Goal: Task Accomplishment & Management: Manage account settings

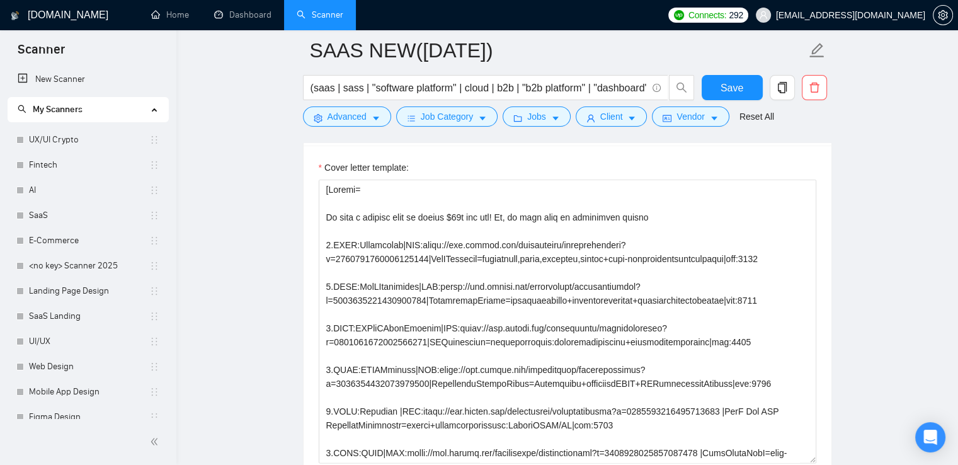
scroll to position [527, 0]
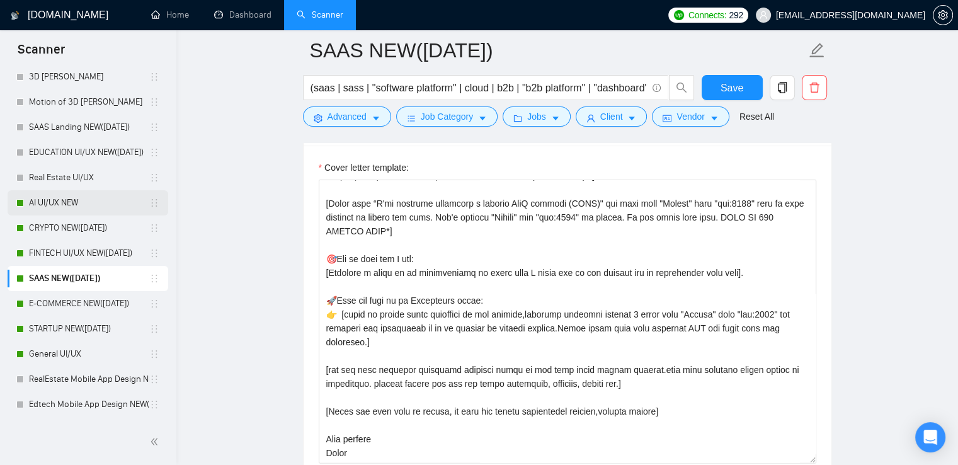
click at [94, 207] on link "AI UI/UX NEW" at bounding box center [89, 202] width 120 height 25
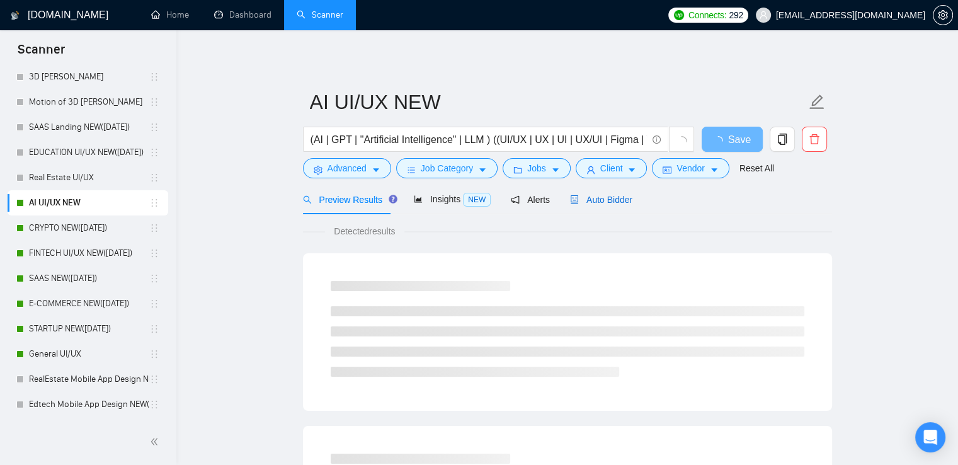
click at [603, 197] on span "Auto Bidder" at bounding box center [601, 200] width 62 height 10
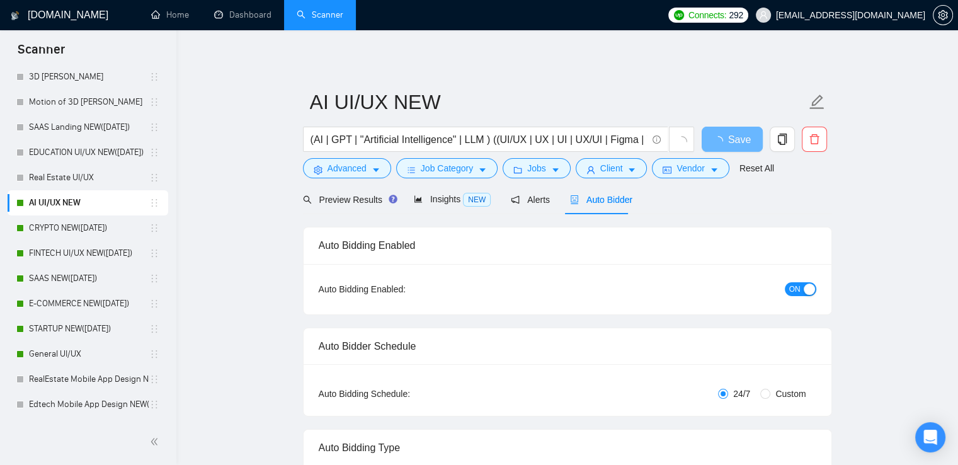
click at [803, 288] on button "ON" at bounding box center [800, 289] width 31 height 14
click at [803, 283] on span "OFF" at bounding box center [804, 289] width 15 height 14
click at [721, 135] on span "Save" at bounding box center [732, 140] width 23 height 16
click at [804, 295] on div "button" at bounding box center [809, 288] width 11 height 11
click at [736, 147] on span "Save" at bounding box center [732, 140] width 23 height 16
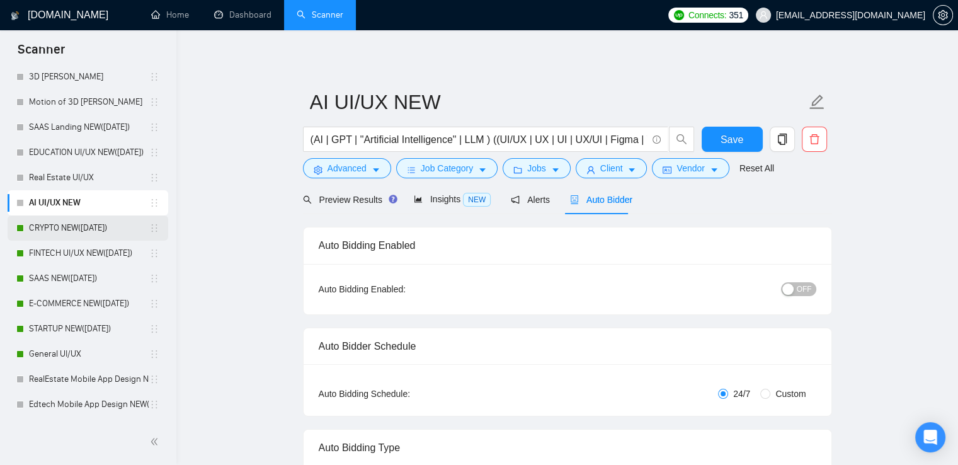
click at [66, 226] on link "CRYPTO NEW([DATE])" at bounding box center [89, 227] width 120 height 25
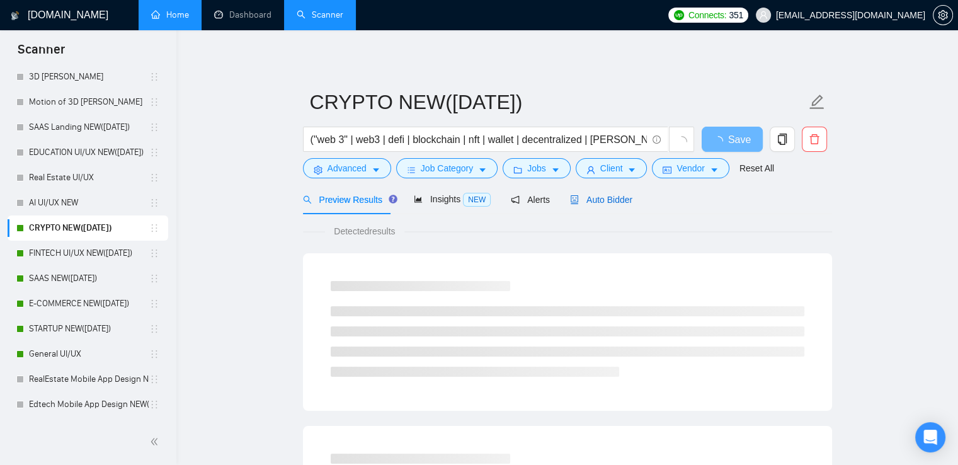
click at [625, 197] on span "Auto Bidder" at bounding box center [601, 200] width 62 height 10
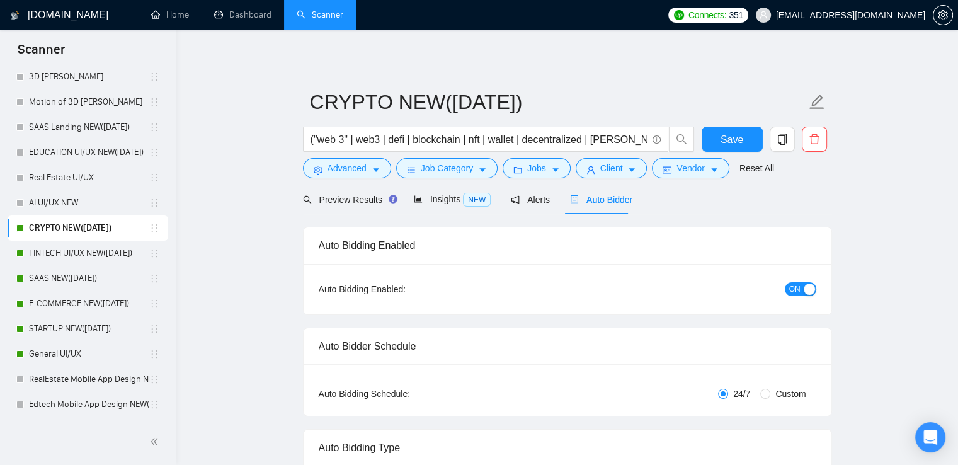
click at [792, 283] on span "ON" at bounding box center [794, 289] width 11 height 14
click at [740, 140] on span "Save" at bounding box center [732, 140] width 23 height 16
click at [44, 250] on link "FINTECH UI/UX NEW([DATE])" at bounding box center [89, 253] width 120 height 25
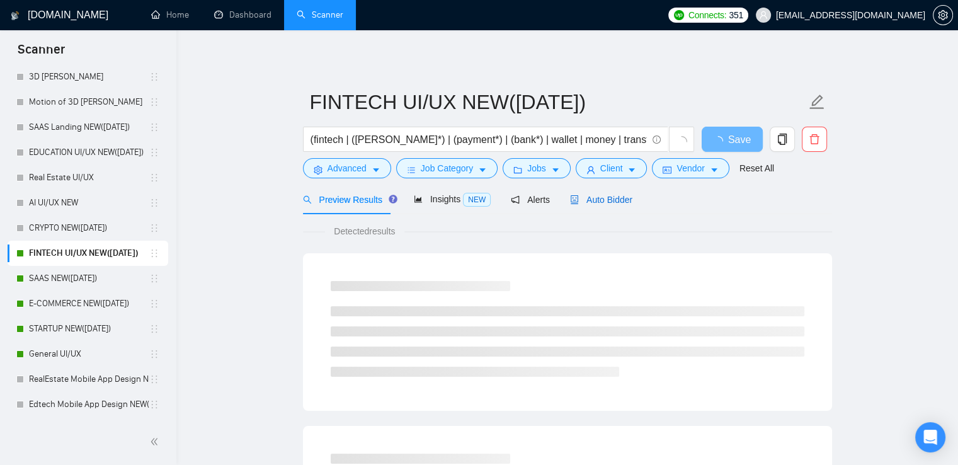
click at [615, 200] on span "Auto Bidder" at bounding box center [601, 200] width 62 height 10
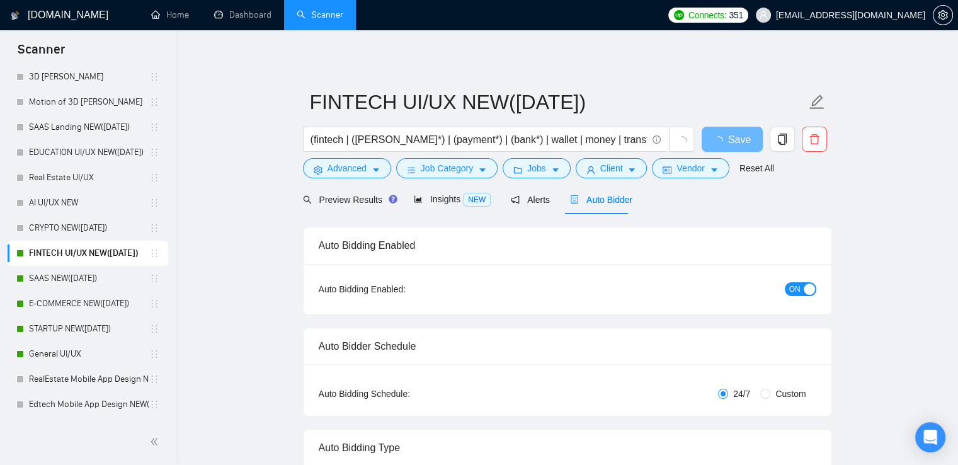
click at [787, 287] on button "ON" at bounding box center [800, 289] width 31 height 14
click at [713, 137] on button "Save" at bounding box center [732, 139] width 61 height 25
click at [731, 137] on span "Save" at bounding box center [732, 140] width 23 height 16
click at [97, 274] on link "SAAS NEW([DATE])" at bounding box center [89, 278] width 120 height 25
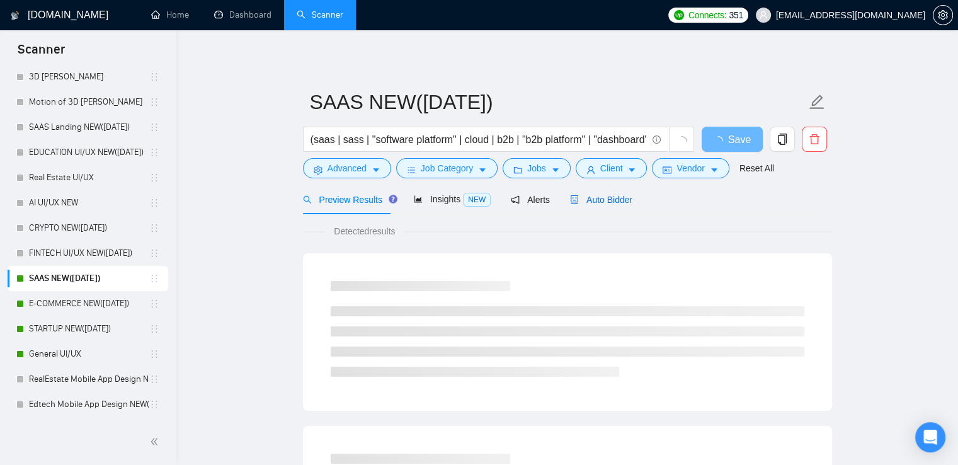
click at [600, 205] on span "Auto Bidder" at bounding box center [601, 200] width 62 height 10
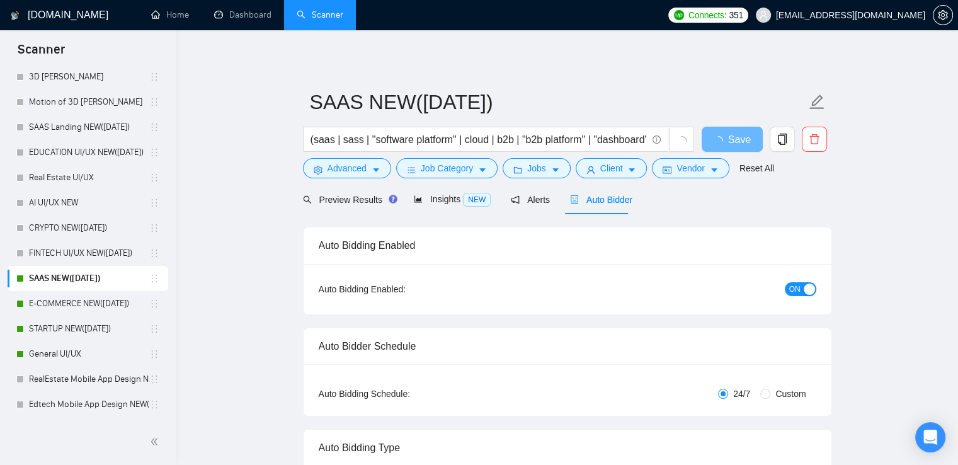
click at [789, 283] on span "ON" at bounding box center [794, 289] width 11 height 14
click at [724, 145] on span "Save" at bounding box center [732, 140] width 23 height 16
click at [86, 303] on link "E-COMMERCE NEW([DATE])" at bounding box center [89, 303] width 120 height 25
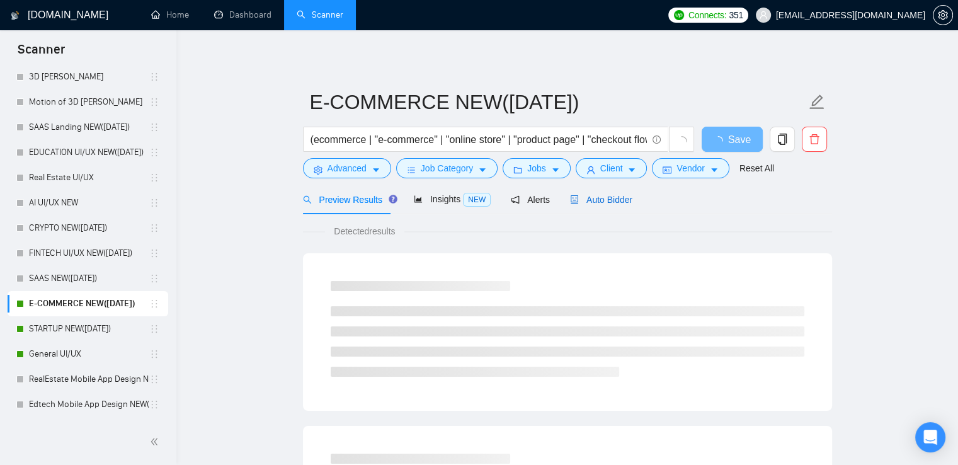
click at [595, 198] on span "Auto Bidder" at bounding box center [601, 200] width 62 height 10
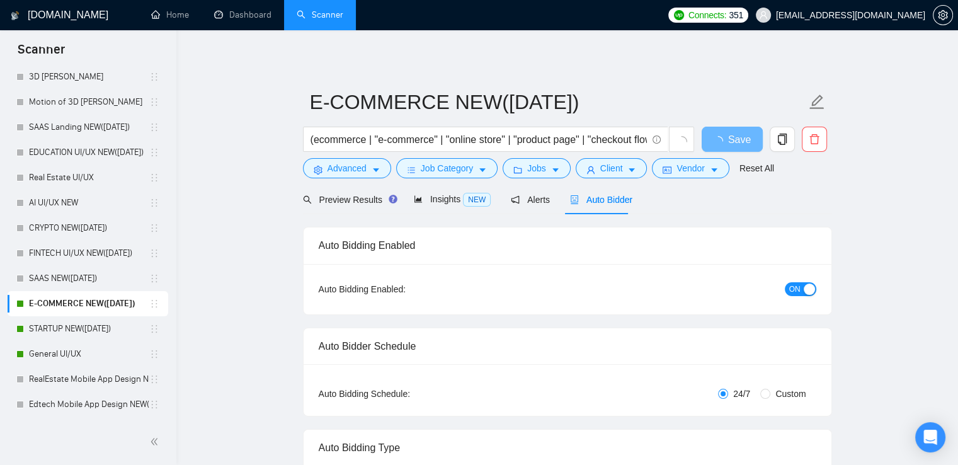
click at [799, 282] on div "ON" at bounding box center [733, 289] width 166 height 14
click at [799, 288] on span "ON" at bounding box center [794, 289] width 11 height 14
click at [712, 133] on button "Save" at bounding box center [732, 139] width 61 height 25
click at [83, 329] on link "STARTUP NEW([DATE])" at bounding box center [89, 328] width 120 height 25
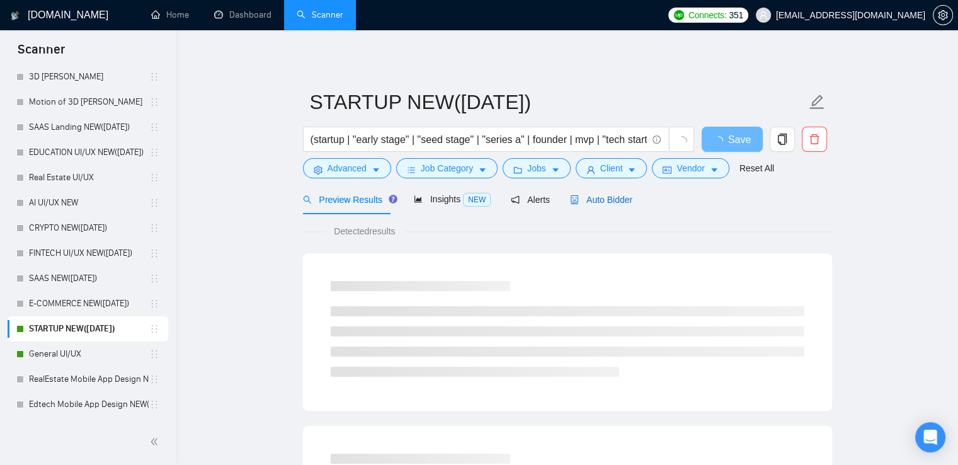
click at [585, 202] on span "Auto Bidder" at bounding box center [601, 200] width 62 height 10
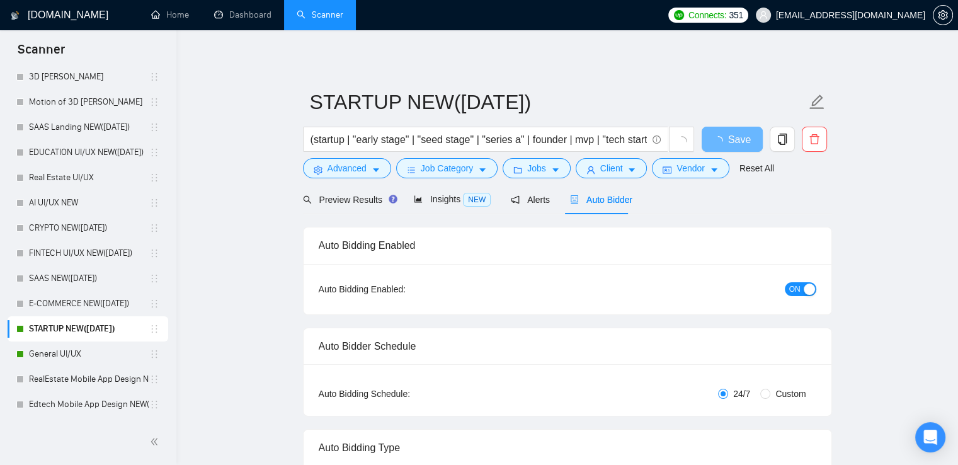
click at [792, 288] on span "ON" at bounding box center [794, 289] width 11 height 14
click at [731, 144] on span "Save" at bounding box center [732, 140] width 23 height 16
click at [98, 356] on link "General UI/UX" at bounding box center [89, 353] width 120 height 25
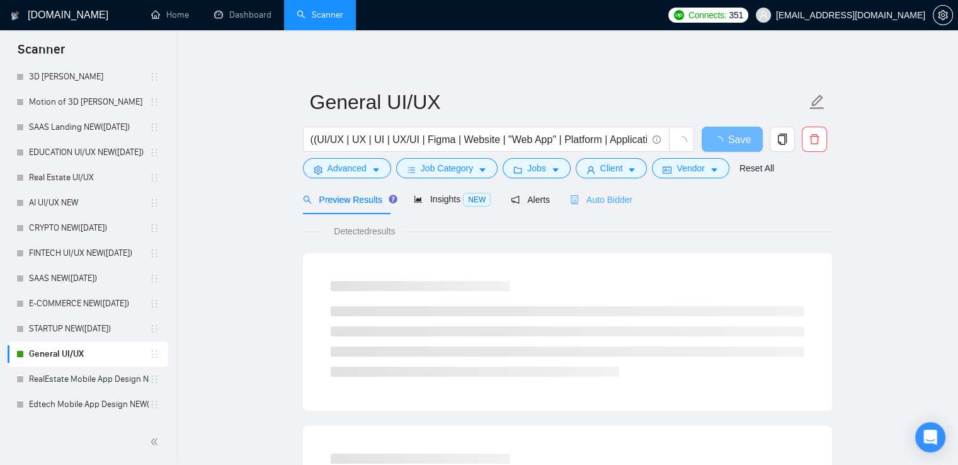
click at [591, 207] on div "Auto Bidder" at bounding box center [601, 200] width 62 height 30
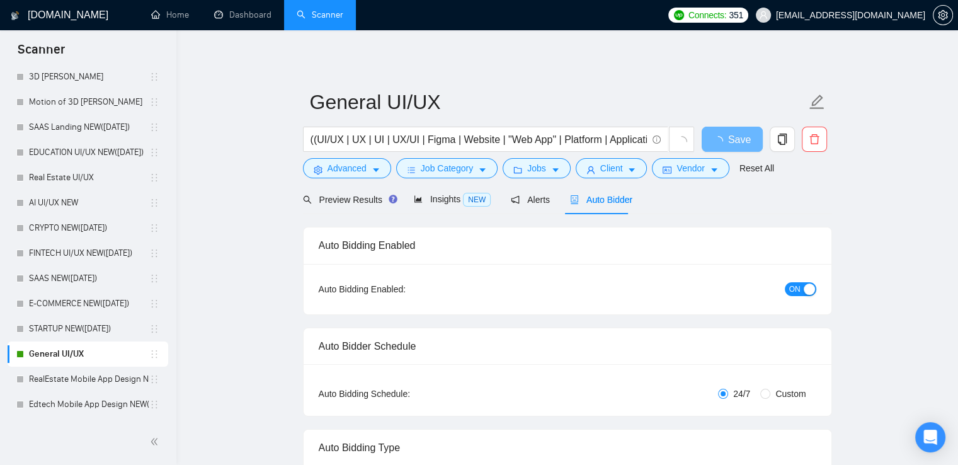
click at [791, 288] on span "ON" at bounding box center [794, 289] width 11 height 14
click at [734, 144] on span "Save" at bounding box center [732, 140] width 23 height 16
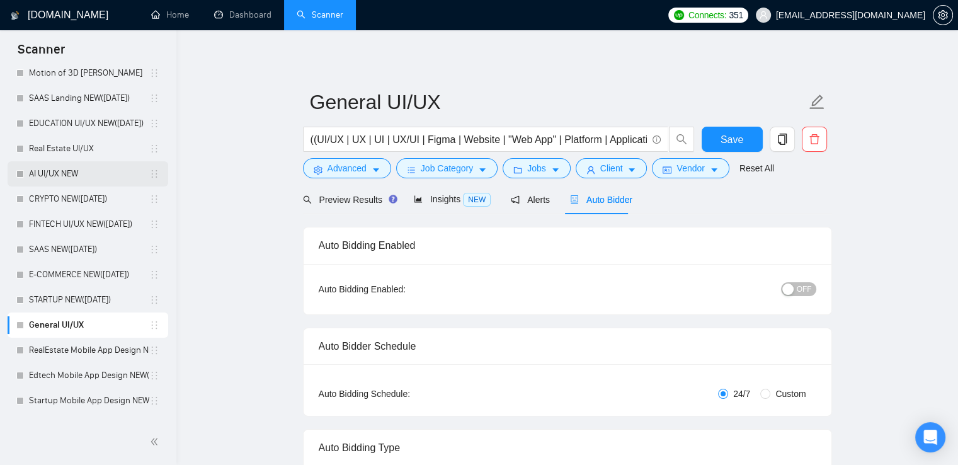
scroll to position [567, 0]
